Goal: Complete application form

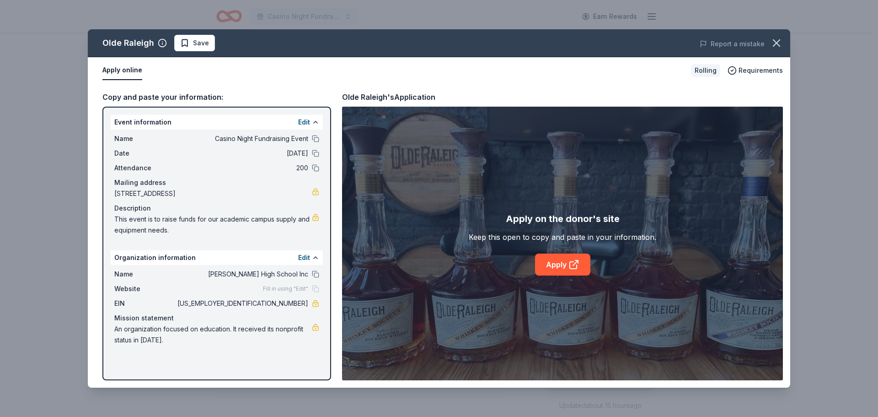
scroll to position [91, 0]
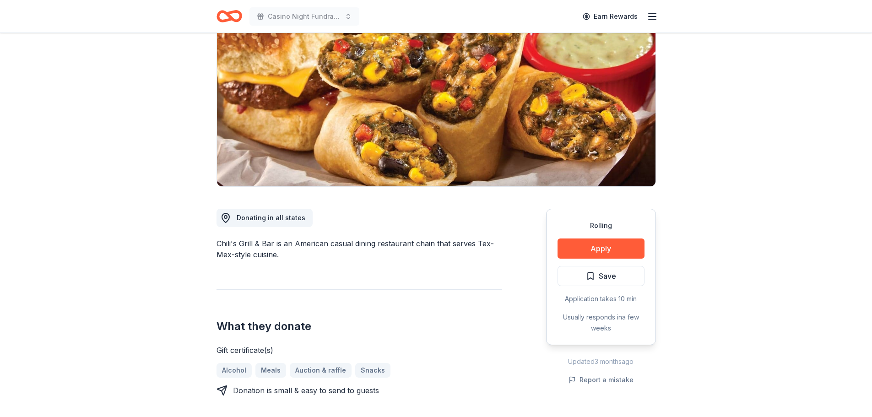
scroll to position [137, 0]
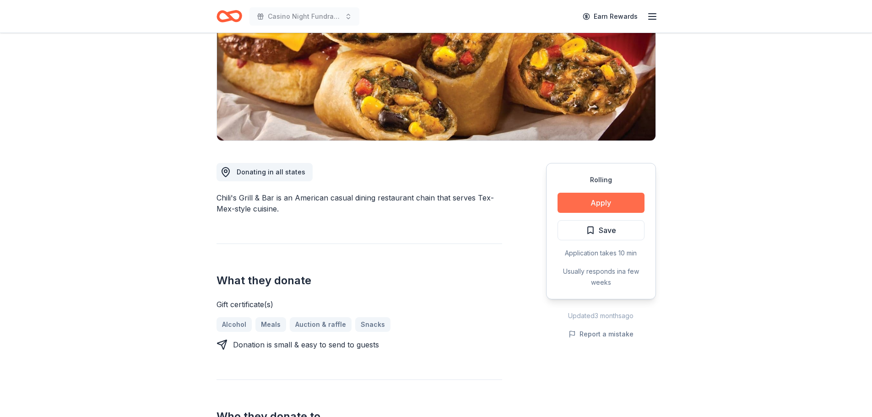
click at [607, 203] on button "Apply" at bounding box center [600, 203] width 87 height 20
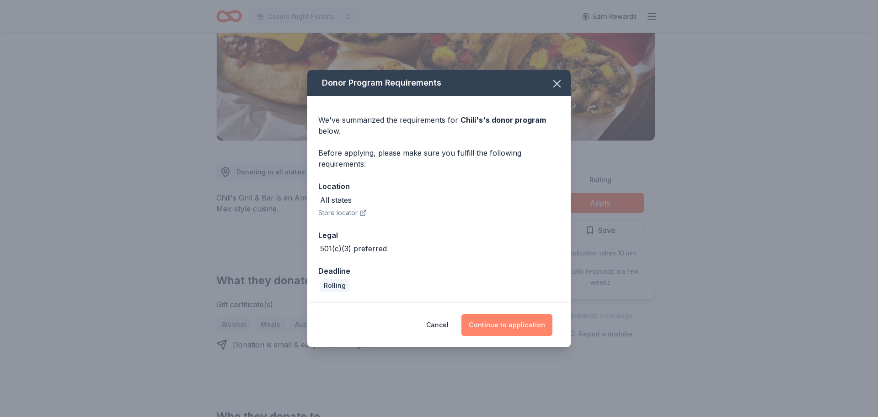
click at [506, 326] on button "Continue to application" at bounding box center [507, 325] width 91 height 22
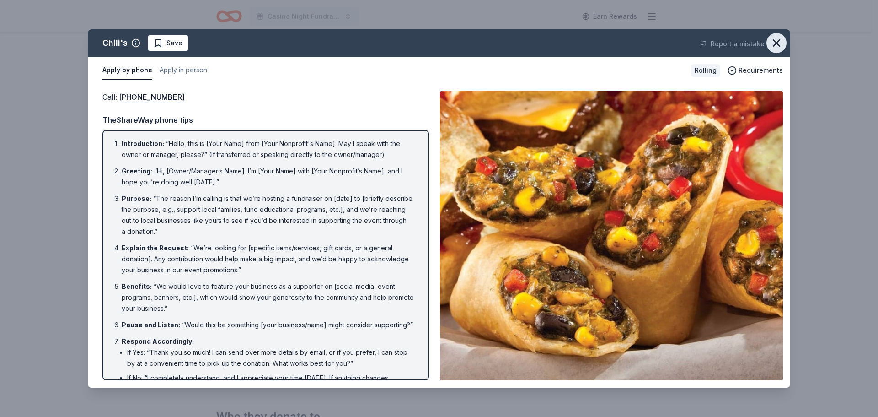
click at [775, 41] on icon "button" at bounding box center [777, 43] width 6 height 6
